Goal: Task Accomplishment & Management: Manage account settings

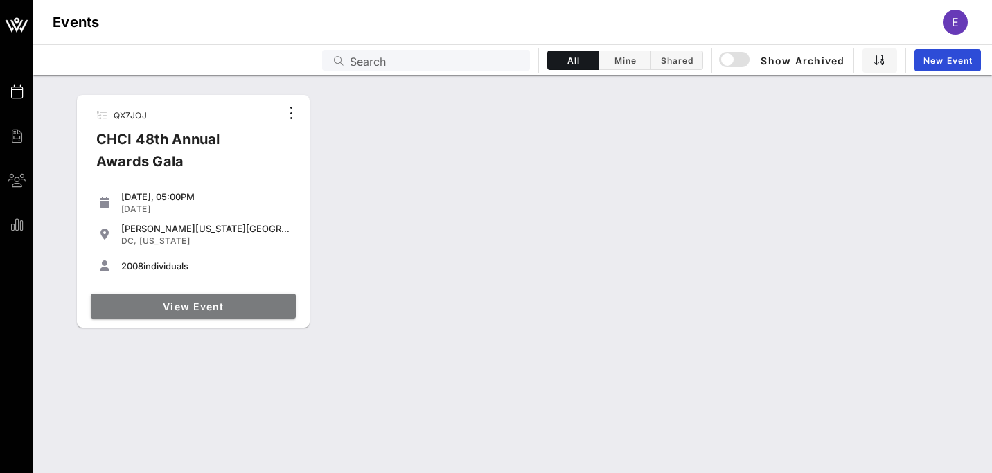
click at [213, 312] on link "View Event" at bounding box center [193, 306] width 205 height 25
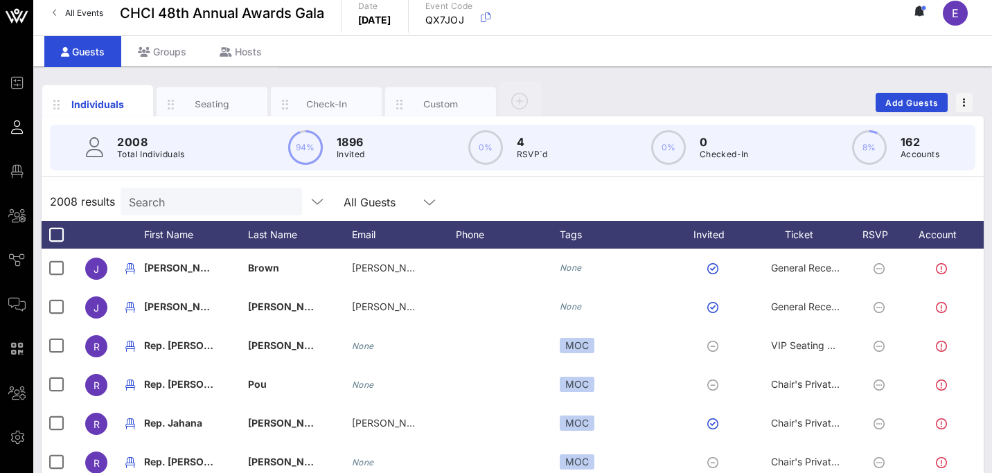
scroll to position [10, 0]
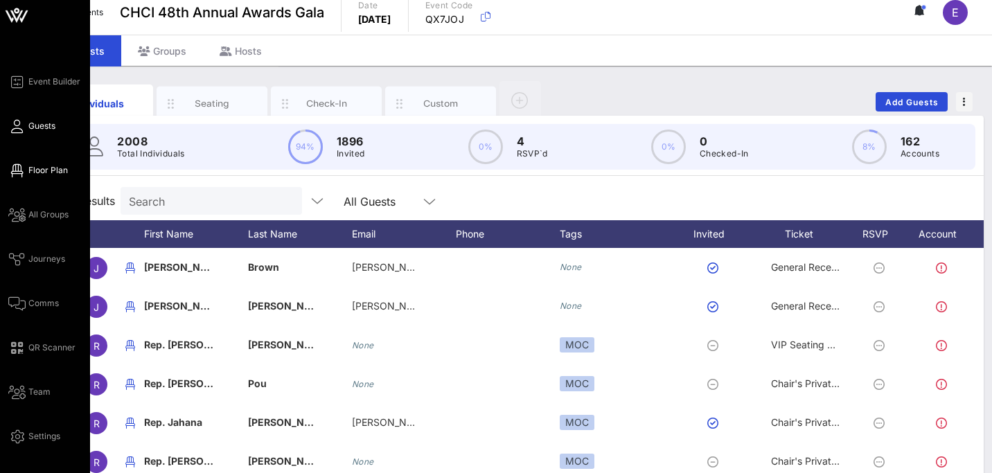
click at [50, 172] on span "Floor Plan" at bounding box center [47, 170] width 39 height 12
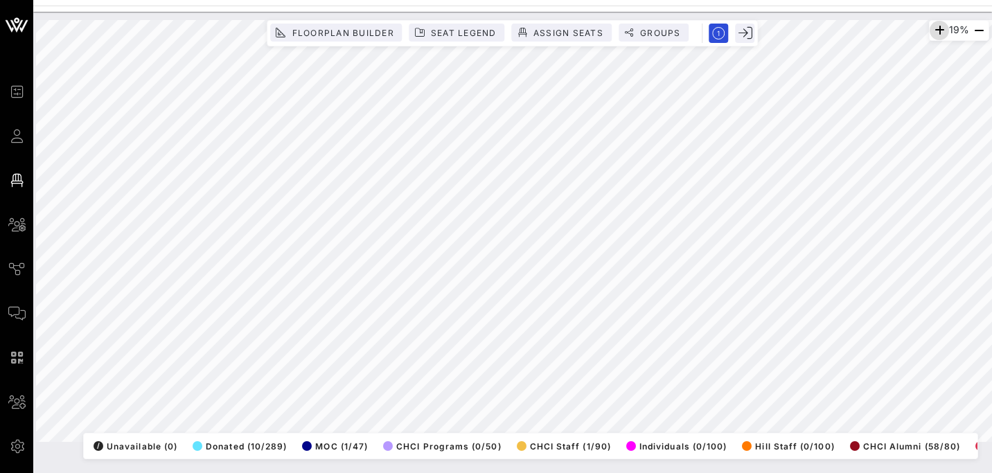
click at [932, 29] on icon "button" at bounding box center [939, 30] width 17 height 17
click at [932, 29] on icon "button" at bounding box center [937, 30] width 17 height 17
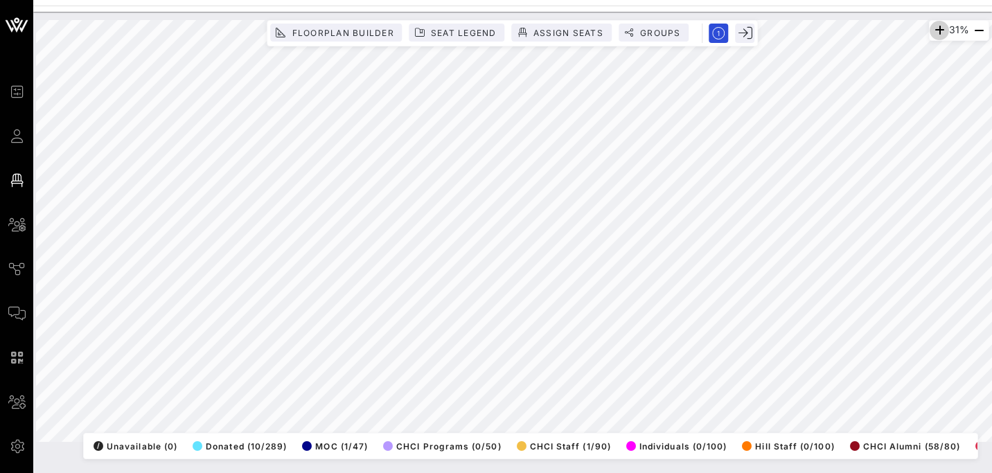
click at [932, 29] on icon "button" at bounding box center [939, 30] width 17 height 17
click at [932, 29] on icon "button" at bounding box center [937, 30] width 17 height 17
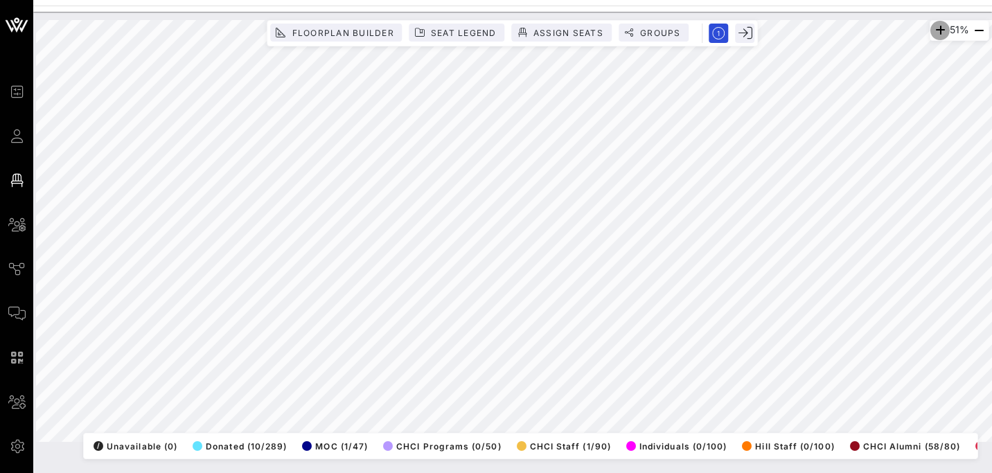
click at [932, 29] on icon "button" at bounding box center [940, 30] width 17 height 17
click at [932, 29] on icon "button" at bounding box center [938, 30] width 17 height 17
click at [932, 29] on icon "button" at bounding box center [939, 30] width 17 height 17
click at [936, 30] on icon "button" at bounding box center [938, 30] width 17 height 17
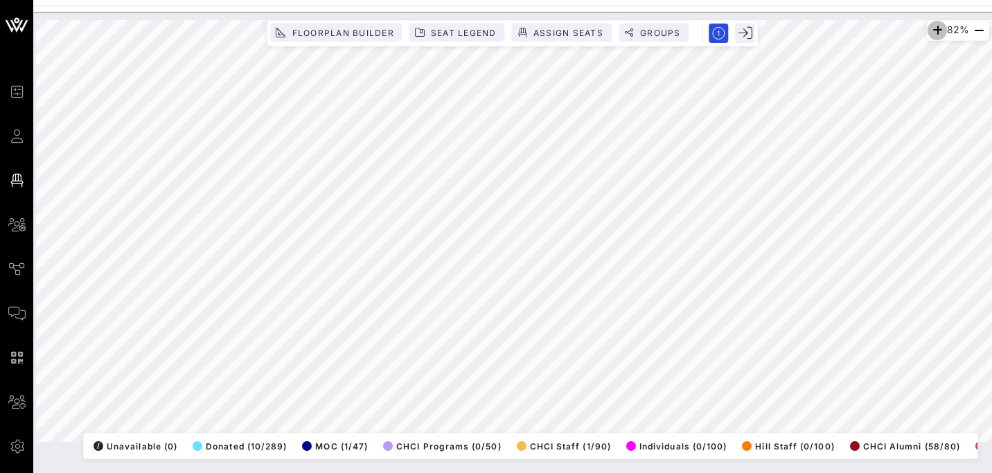
click at [936, 30] on icon "button" at bounding box center [937, 30] width 17 height 17
click at [936, 30] on icon "button" at bounding box center [933, 30] width 17 height 17
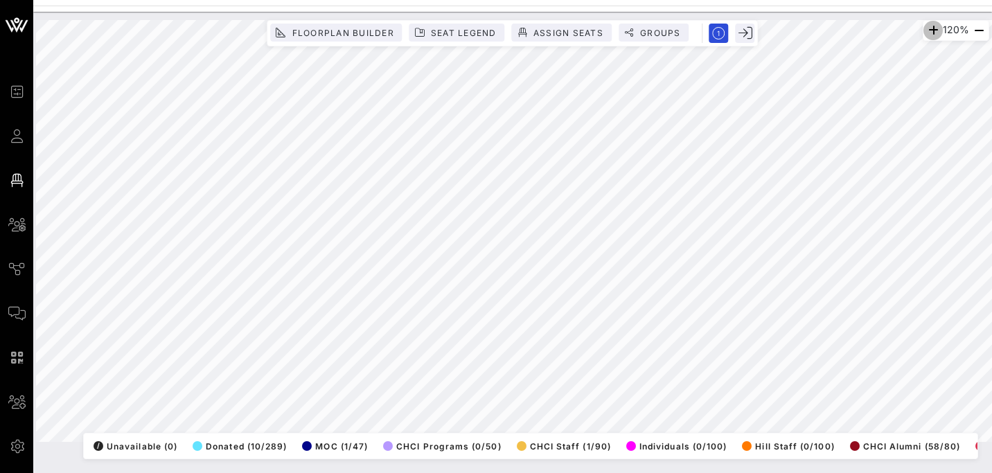
click at [936, 30] on icon "button" at bounding box center [933, 30] width 17 height 17
click at [964, 440] on div "194% Floorplan Builder Seat Legend Assign Seats Groups Exit All Reserved Shared…" at bounding box center [512, 231] width 953 height 422
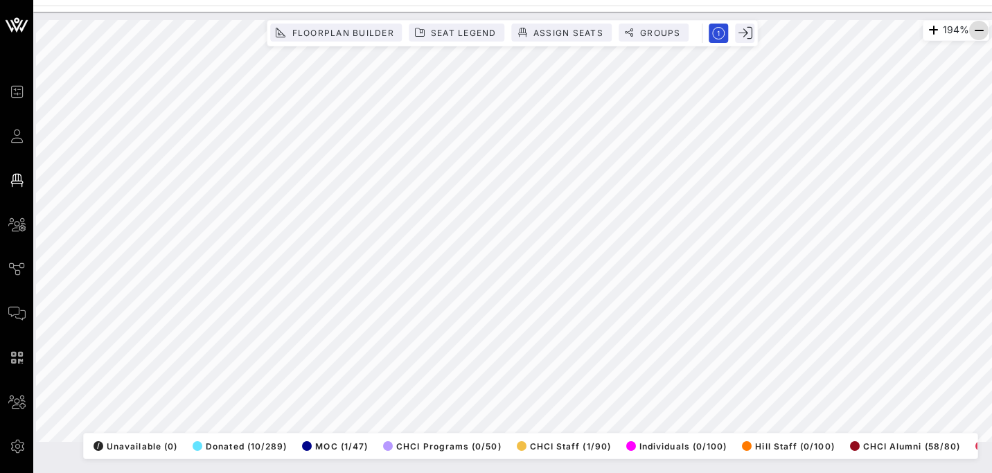
click at [979, 33] on icon "button" at bounding box center [979, 30] width 17 height 17
click at [976, 30] on icon "button" at bounding box center [979, 30] width 17 height 17
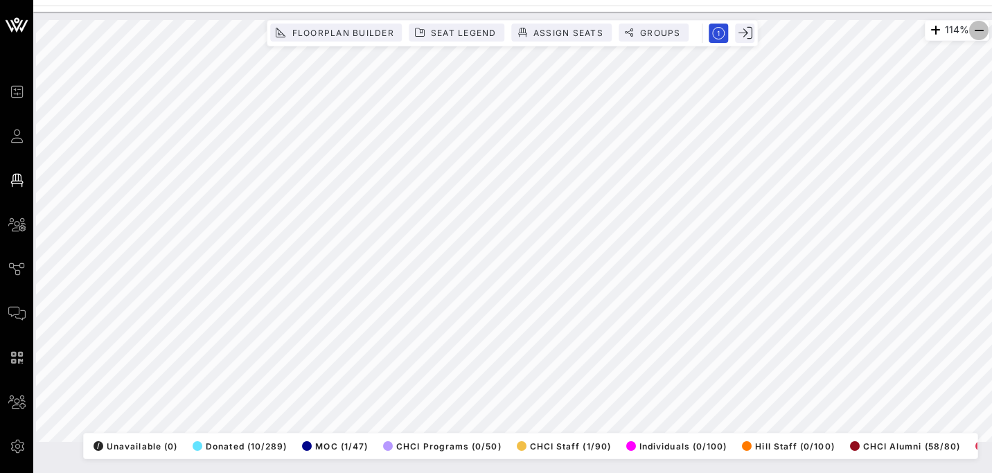
click at [976, 30] on icon "button" at bounding box center [979, 30] width 17 height 17
click at [726, 434] on div "103% Floorplan Builder Seat Legend Assign Seats Groups Exit All Reserved Shared…" at bounding box center [512, 231] width 953 height 422
click at [373, 442] on div "103% Floorplan Builder Seat Legend Assign Seats Groups Exit All Reserved Shared…" at bounding box center [512, 231] width 953 height 422
click at [511, 472] on html "Event Builder Guests Floor Plan All Groups Journeys Comms QR Scanner Team Setti…" at bounding box center [496, 236] width 992 height 473
click at [979, 30] on icon "button" at bounding box center [979, 30] width 17 height 17
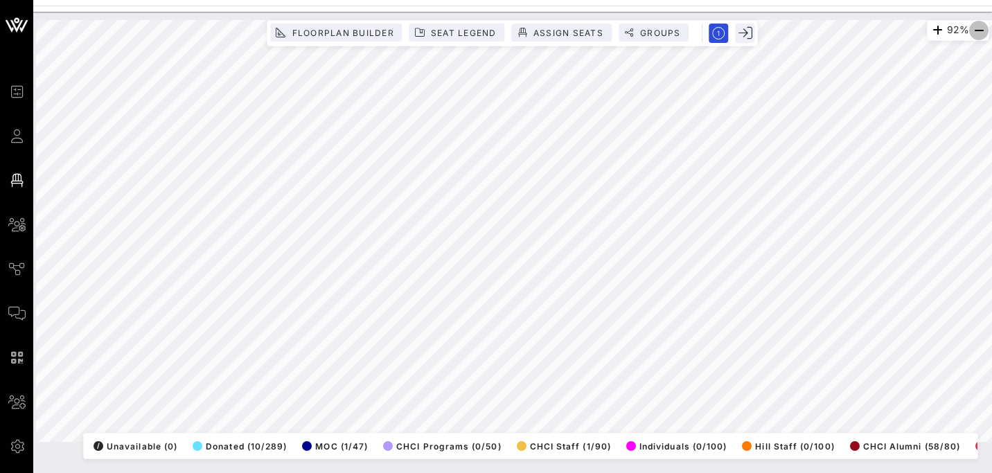
click at [979, 30] on icon "button" at bounding box center [979, 30] width 17 height 17
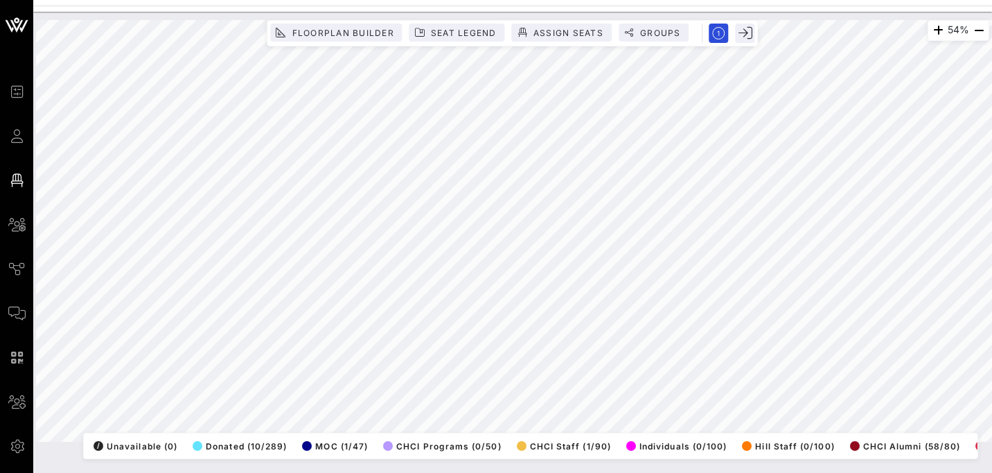
click at [620, 472] on html "Event Builder Guests Floor Plan All Groups Journeys Comms QR Scanner Team Setti…" at bounding box center [496, 236] width 992 height 473
click at [651, 472] on html "Event Builder Guests Floor Plan All Groups Journeys Comms QR Scanner Team Setti…" at bounding box center [496, 236] width 992 height 473
click at [933, 34] on icon "button" at bounding box center [938, 30] width 17 height 17
click at [933, 34] on icon "button" at bounding box center [937, 30] width 17 height 17
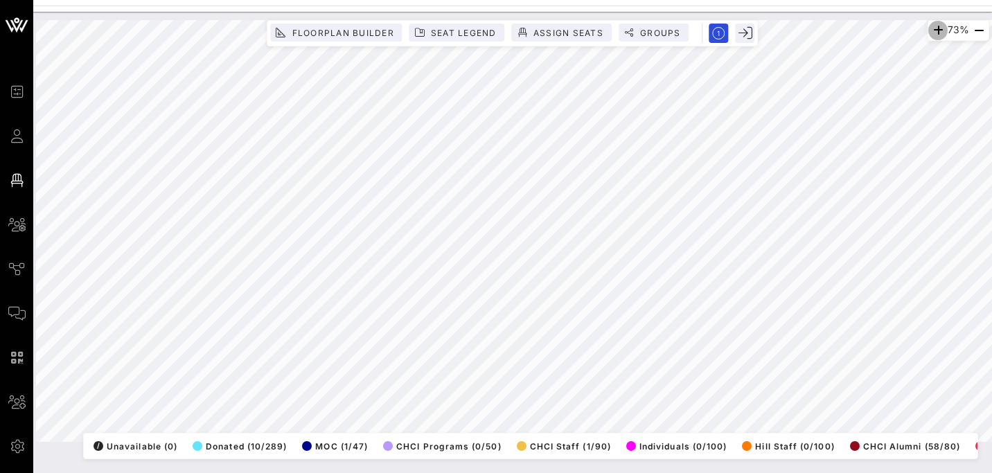
click at [933, 34] on icon "button" at bounding box center [938, 30] width 17 height 17
click at [933, 34] on icon "button" at bounding box center [937, 30] width 17 height 17
click at [933, 34] on icon "button" at bounding box center [938, 30] width 17 height 17
click at [933, 34] on icon "button" at bounding box center [933, 30] width 17 height 17
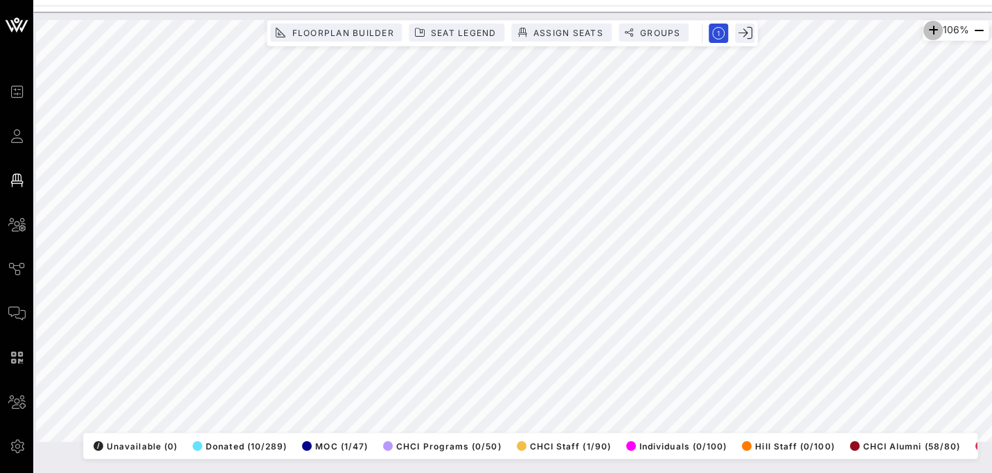
click at [933, 34] on icon "button" at bounding box center [933, 30] width 17 height 17
click at [983, 472] on html "Event Builder Guests Floor Plan All Groups Journeys Comms QR Scanner Team Setti…" at bounding box center [496, 236] width 992 height 473
click at [781, 0] on html "Event Builder Guests Floor Plan All Groups Journeys Comms QR Scanner Team Setti…" at bounding box center [496, 236] width 992 height 473
click at [556, 0] on html "Event Builder Guests Floor Plan All Groups Journeys Comms QR Scanner Team Setti…" at bounding box center [496, 236] width 992 height 473
click at [977, 32] on icon "button" at bounding box center [979, 30] width 17 height 17
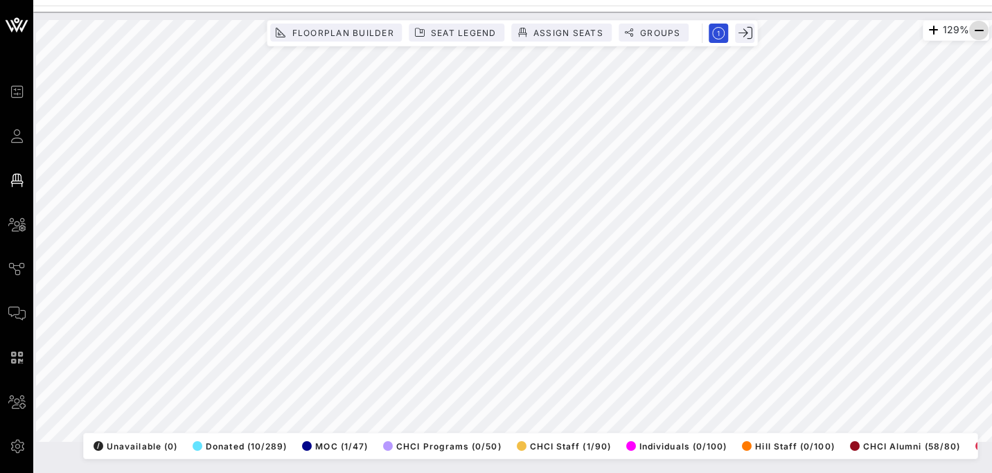
click at [977, 32] on icon "button" at bounding box center [979, 30] width 17 height 17
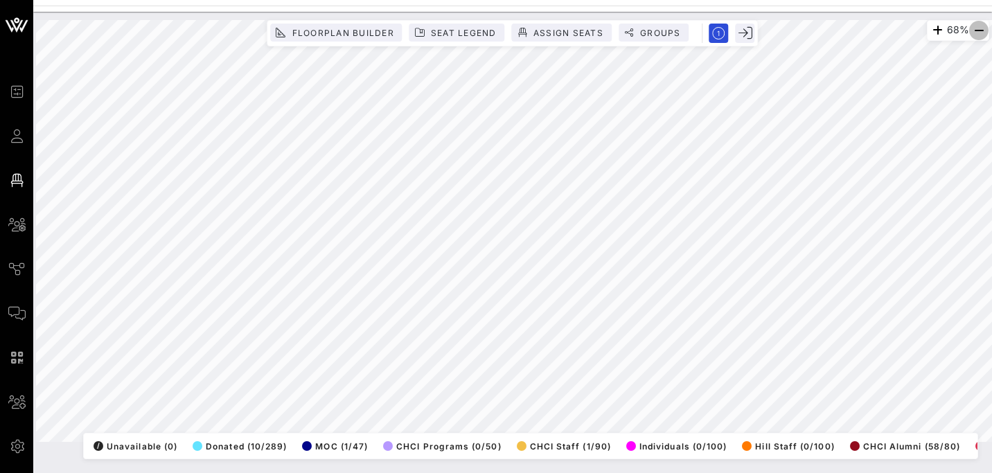
click at [977, 32] on icon "button" at bounding box center [979, 30] width 17 height 17
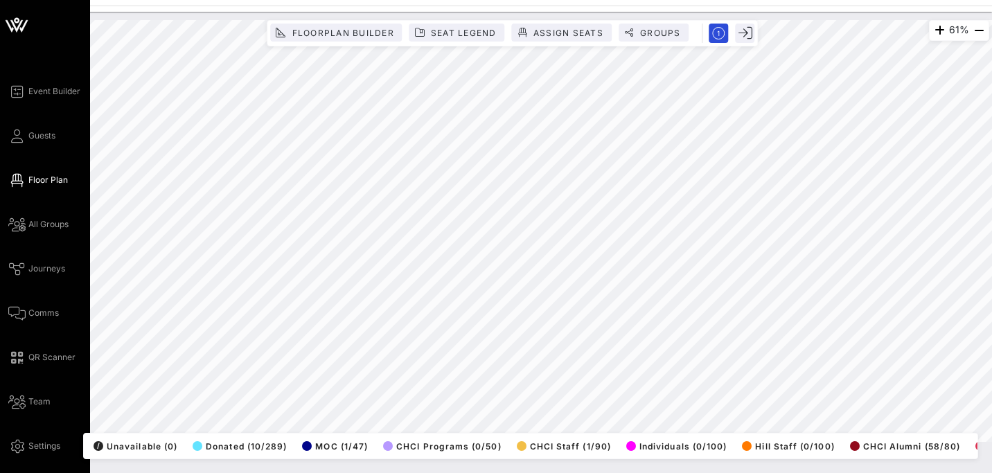
click at [16, 145] on div "Event Builder Guests Floor Plan All Groups Journeys Comms QR Scanner Team Setti…" at bounding box center [49, 268] width 82 height 371
click at [39, 132] on span "Guests" at bounding box center [41, 136] width 27 height 12
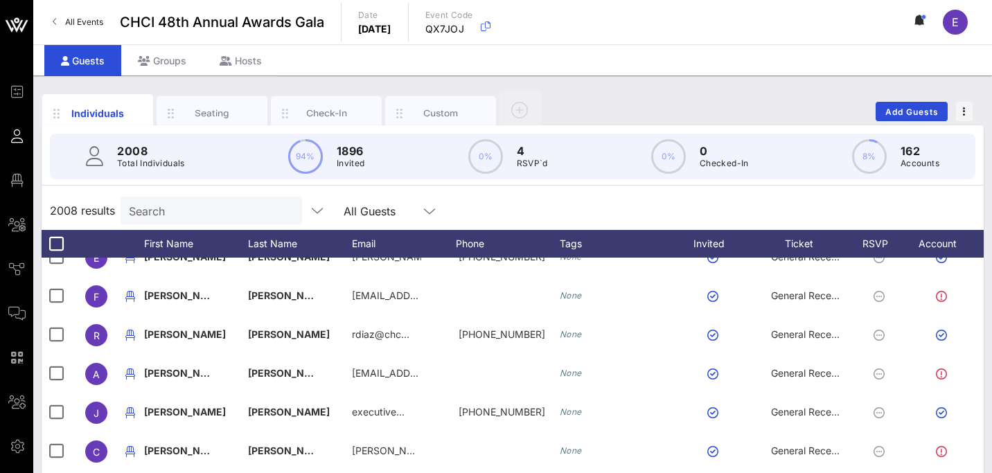
scroll to position [3823, 0]
click at [185, 210] on input "Search" at bounding box center [210, 211] width 162 height 18
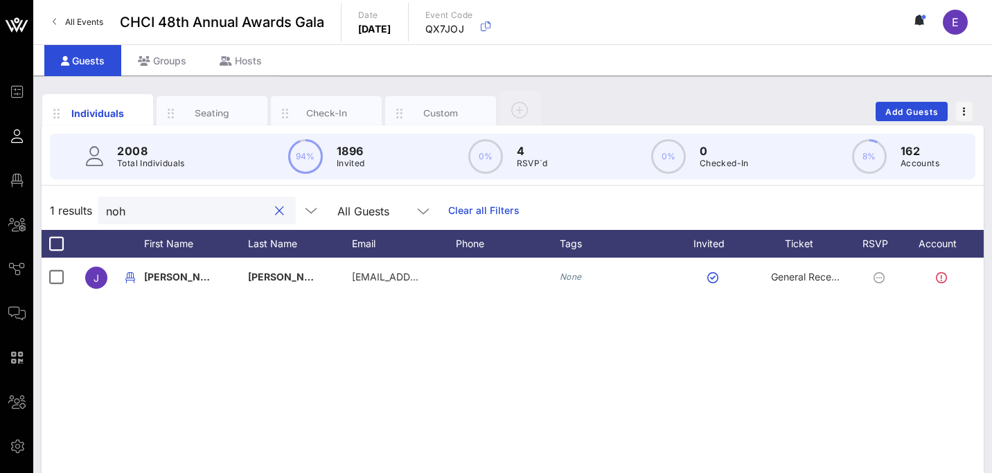
scroll to position [0, 0]
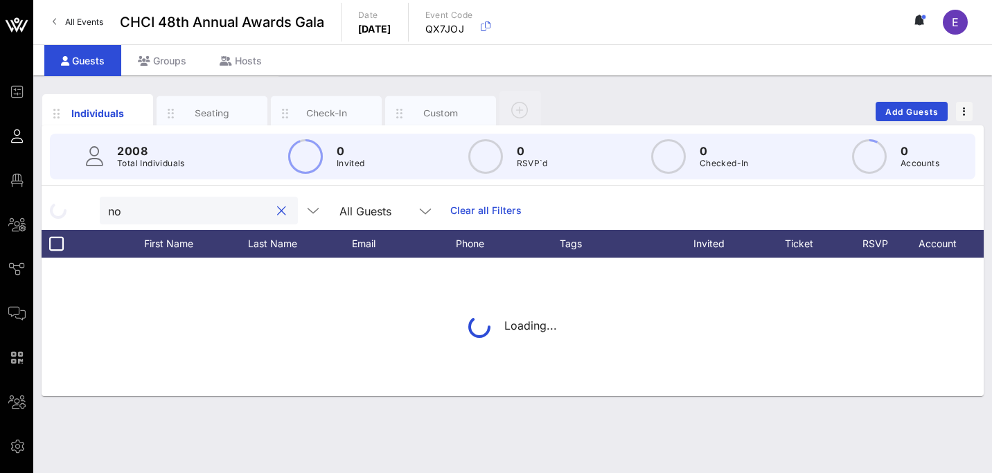
type input "n"
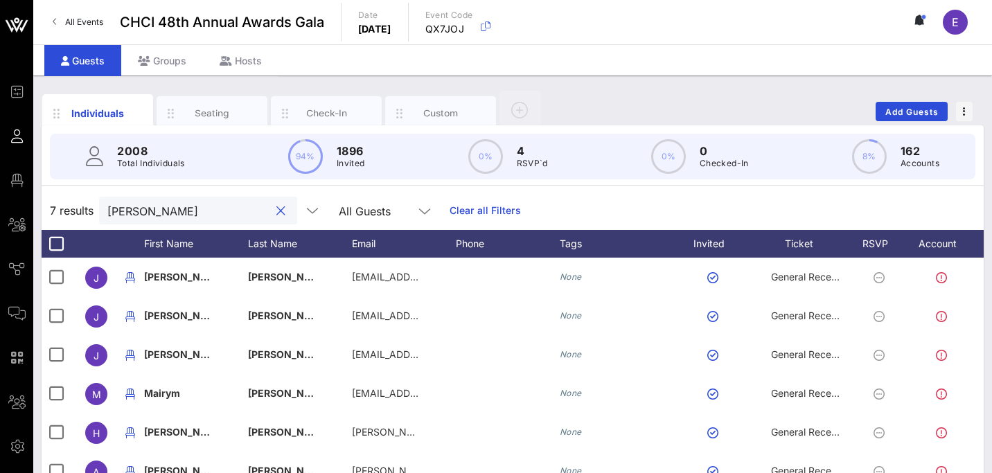
click at [190, 204] on input "[PERSON_NAME]" at bounding box center [188, 211] width 162 height 18
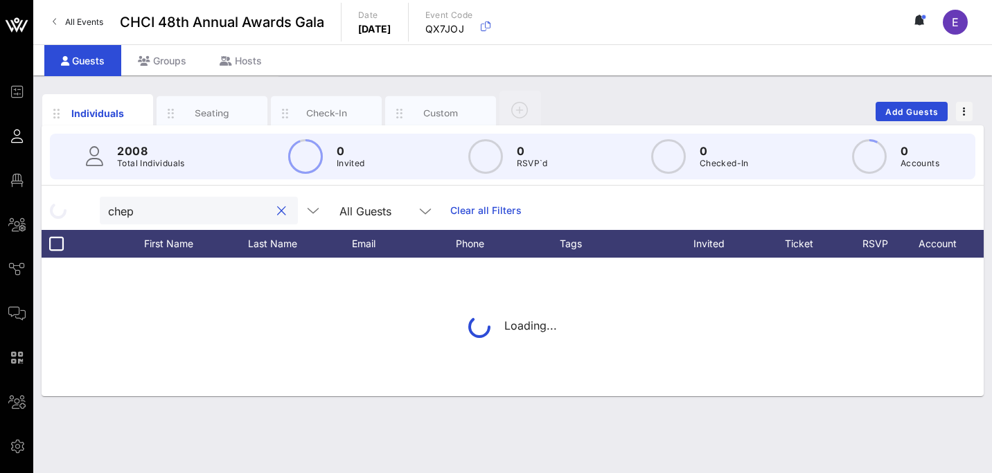
type input "chepe"
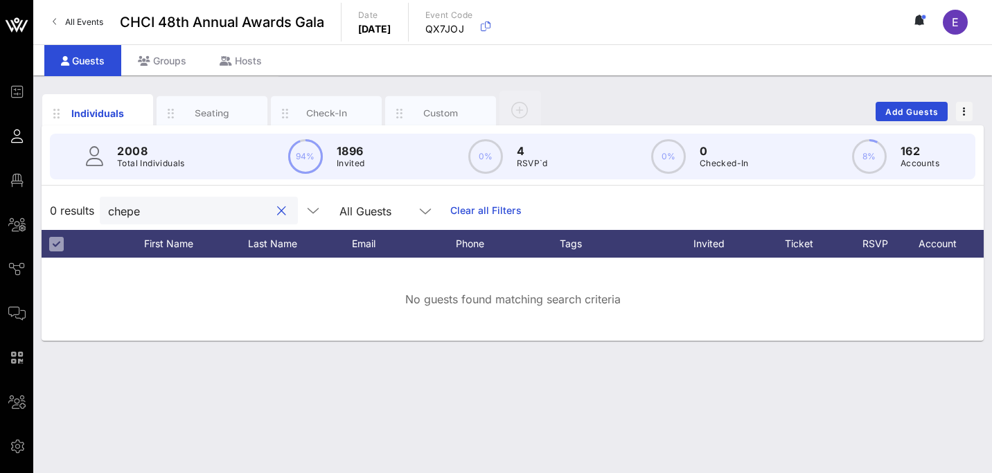
click at [186, 210] on input "chepe" at bounding box center [189, 211] width 162 height 18
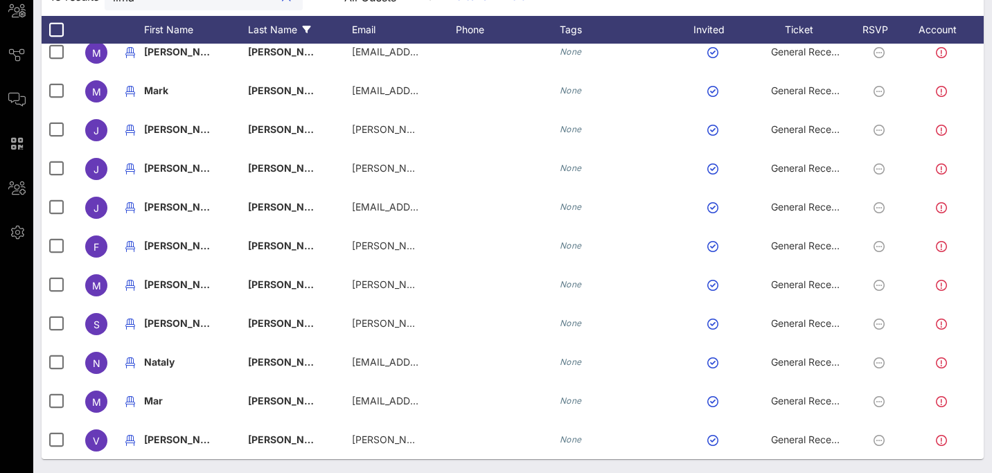
scroll to position [56, 0]
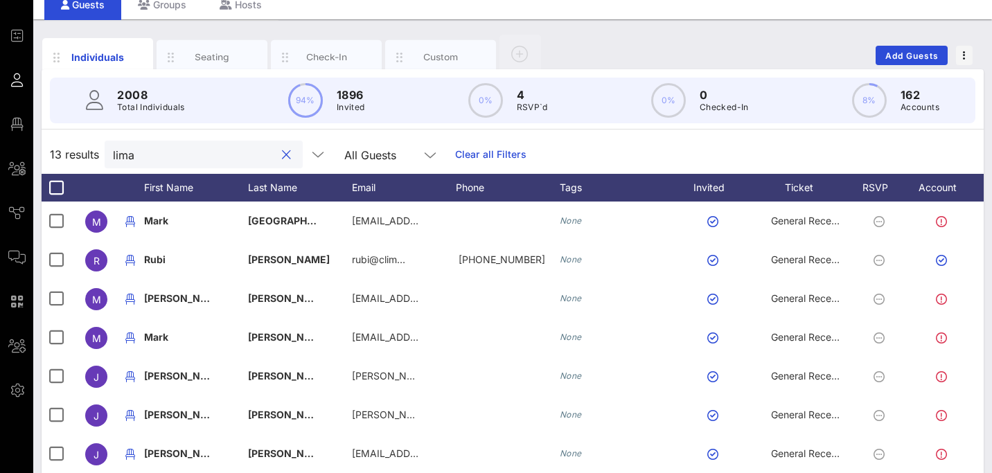
click at [195, 158] on input "lima" at bounding box center [194, 154] width 162 height 18
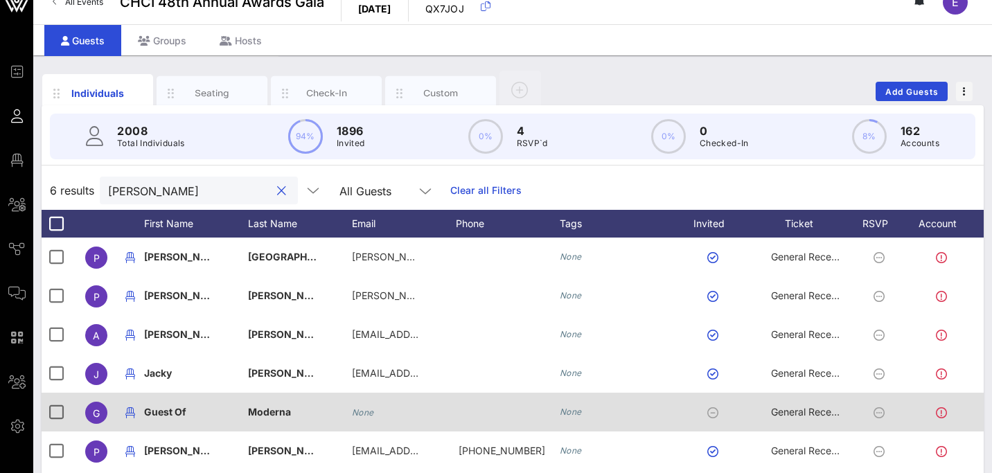
scroll to position [0, 0]
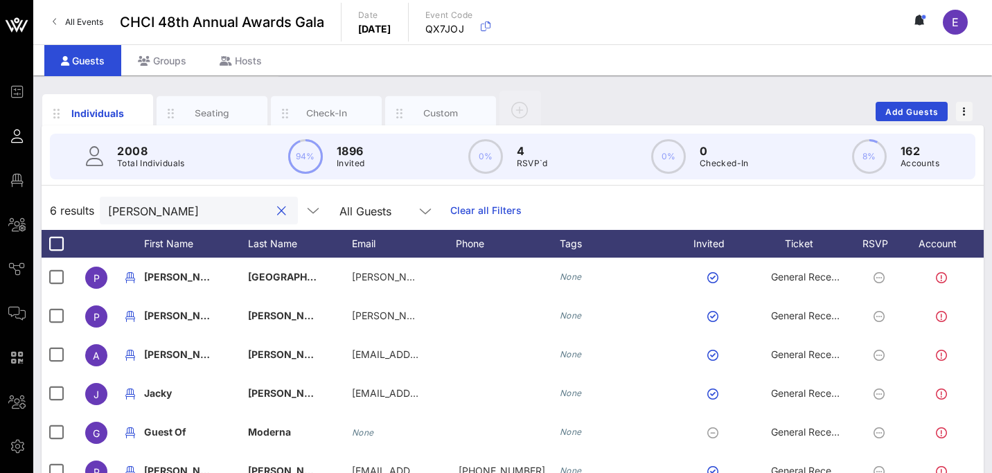
type input "[PERSON_NAME]"
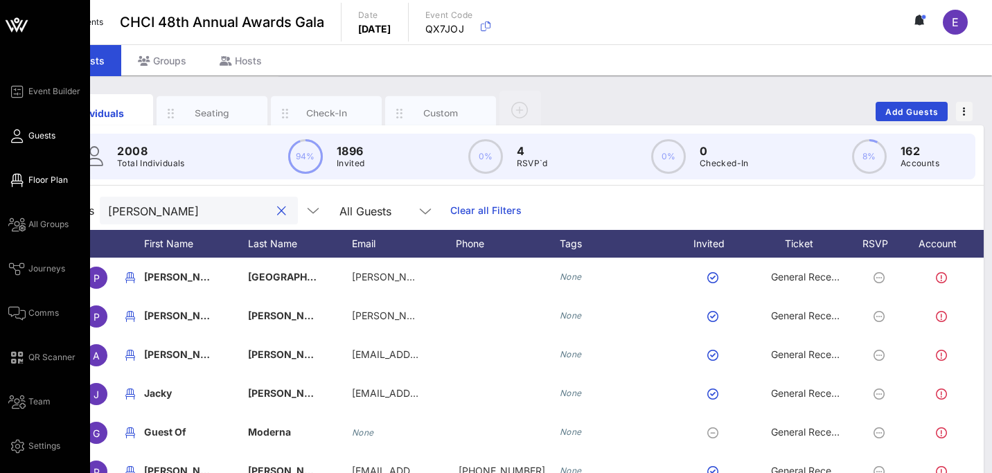
click at [25, 180] on icon at bounding box center [16, 180] width 17 height 2
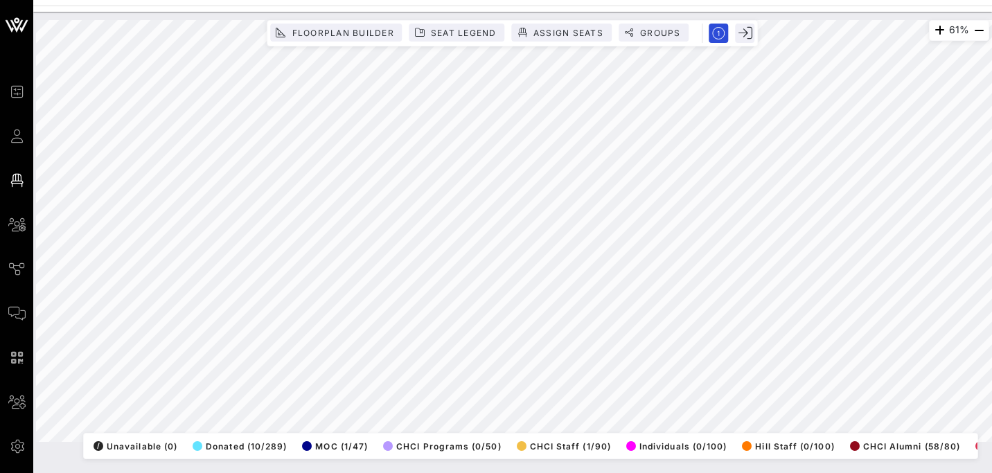
click at [644, 472] on html "Event Builder Guests Floor Plan All Groups Journeys Comms QR Scanner Team Setti…" at bounding box center [496, 236] width 992 height 473
click at [675, 472] on html "Event Builder Guests Floor Plan All Groups Journeys Comms QR Scanner Team Setti…" at bounding box center [496, 236] width 992 height 473
click at [935, 28] on icon "button" at bounding box center [939, 30] width 17 height 17
click at [935, 28] on icon "button" at bounding box center [937, 30] width 17 height 17
click at [935, 28] on icon "button" at bounding box center [938, 30] width 17 height 17
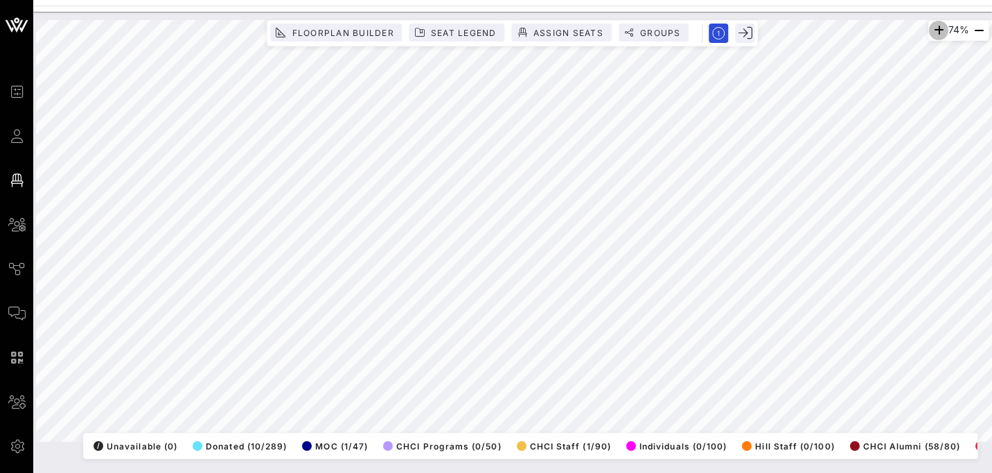
click at [935, 28] on icon "button" at bounding box center [938, 30] width 17 height 17
click at [591, 472] on html "Event Builder Guests Floor Plan All Groups Journeys Comms QR Scanner Team Setti…" at bounding box center [496, 236] width 992 height 473
click at [105, 472] on div "90% Floorplan Builder Seat Legend Assign Seats Groups Exit All Reserved Shared …" at bounding box center [512, 242] width 959 height 461
click at [161, 472] on html "Event Builder Guests Floor Plan All Groups Journeys Comms QR Scanner Team Setti…" at bounding box center [496, 236] width 992 height 473
click at [166, 442] on div "90% Floorplan Builder Seat Legend Assign Seats Groups Exit All Reserved Shared …" at bounding box center [512, 231] width 953 height 422
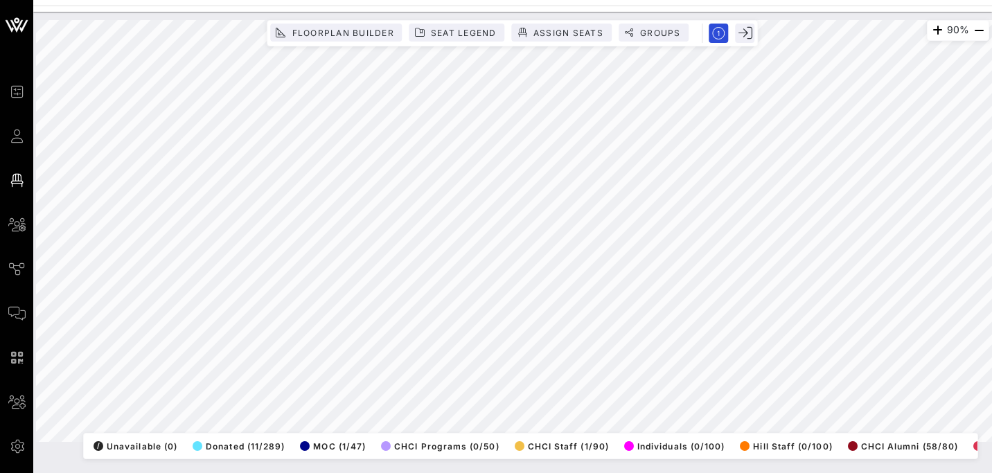
click at [149, 0] on html "Event Builder Guests Floor Plan All Groups Journeys Comms QR Scanner Team Setti…" at bounding box center [496, 236] width 992 height 473
click at [154, 0] on html "Event Builder Guests Floor Plan All Groups Journeys Comms QR Scanner Team Setti…" at bounding box center [496, 236] width 992 height 473
click at [137, 0] on html "Event Builder Guests Floor Plan All Groups Journeys Comms QR Scanner Team Setti…" at bounding box center [496, 236] width 992 height 473
click at [129, 0] on html "Event Builder Guests Floor Plan All Groups Journeys Comms QR Scanner Team Setti…" at bounding box center [496, 236] width 992 height 473
click at [69, 0] on div "Event Builder Guests Floor Plan All Groups Journeys Comms QR Scanner Team Setti…" at bounding box center [496, 236] width 992 height 473
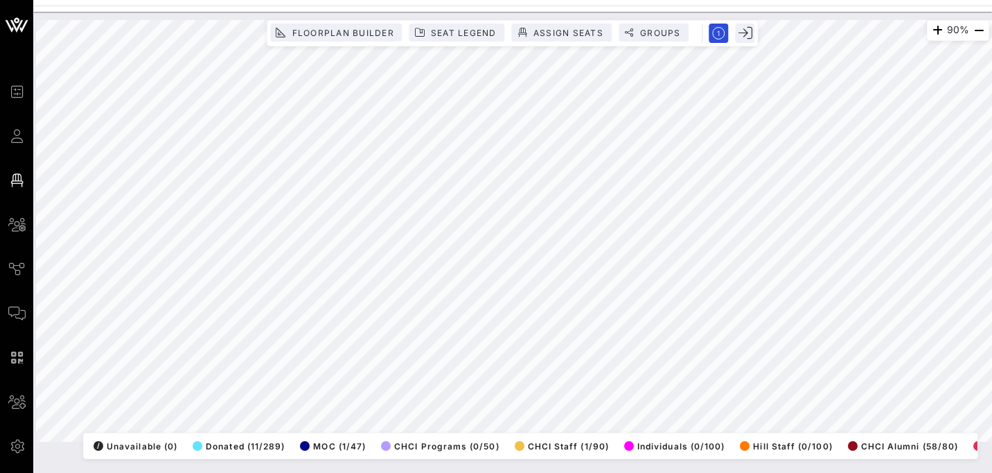
click at [524, 435] on div "90% Floorplan Builder Seat Legend Assign Seats Groups Exit All Reserved Shared …" at bounding box center [512, 231] width 953 height 422
